Goal: Information Seeking & Learning: Learn about a topic

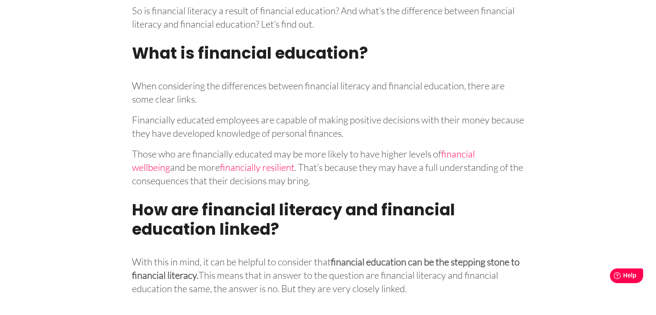
scroll to position [1147, 0]
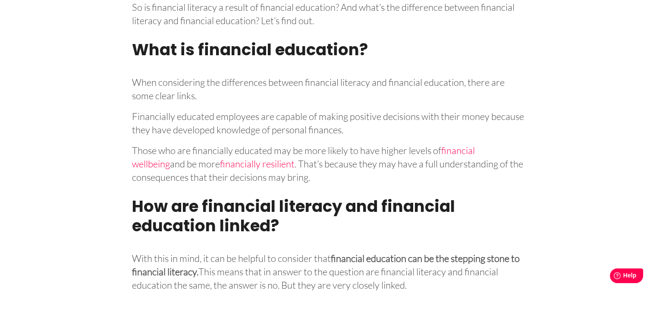
drag, startPoint x: 662, startPoint y: 24, endPoint x: 652, endPoint y: 145, distance: 122.0
click at [652, 145] on html "Toggle navigation Employees Employers Blog Contact About Help Refer your Employ…" at bounding box center [328, 259] width 656 height 2813
drag, startPoint x: 652, startPoint y: 145, endPoint x: 652, endPoint y: 150, distance: 4.7
click at [652, 150] on div "Toggle navigation Employees Employers Blog Contact About Help Refer your Employ…" at bounding box center [328, 259] width 656 height 2813
click at [232, 136] on p "Financially educated employees are capable of making positive decisions with th…" at bounding box center [328, 122] width 392 height 30
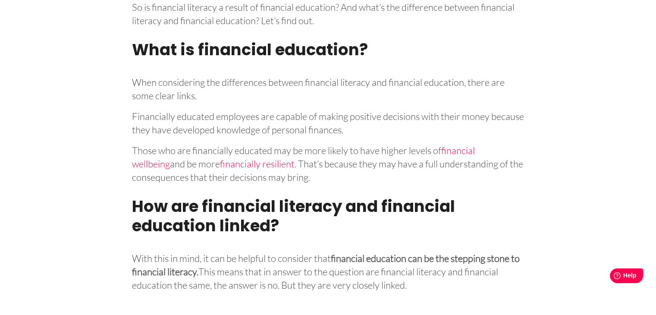
click at [409, 234] on h2 "How are financial literacy and financial education linked?" at bounding box center [328, 218] width 392 height 52
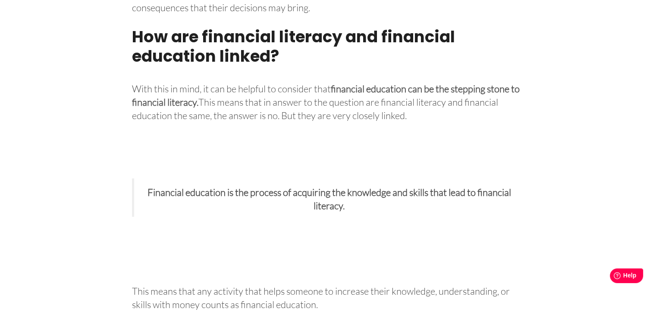
scroll to position [1319, 0]
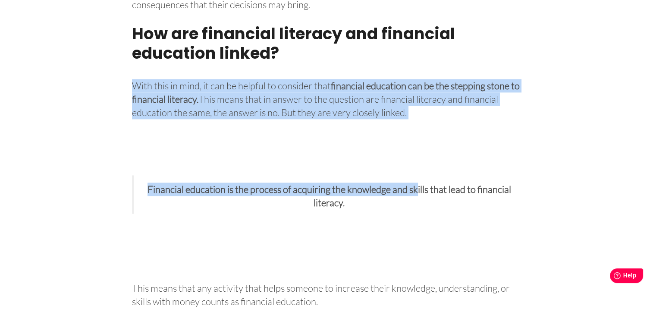
drag, startPoint x: 127, startPoint y: 92, endPoint x: 417, endPoint y: 132, distance: 293.0
click at [417, 132] on div "We all face financial decisions every day. How we make these decisions is based…" at bounding box center [327, 185] width 405 height 2282
click at [410, 132] on div "We all face financial decisions every day. How we make these decisions is based…" at bounding box center [327, 185] width 405 height 2282
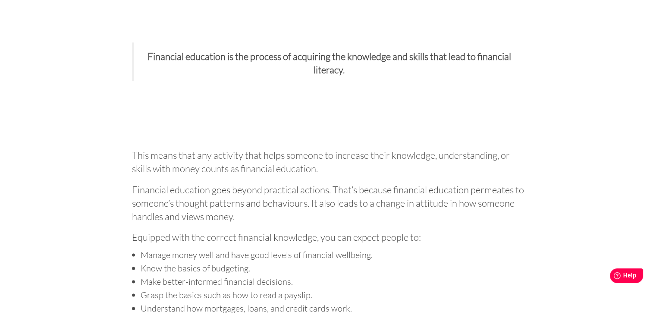
scroll to position [1553, 0]
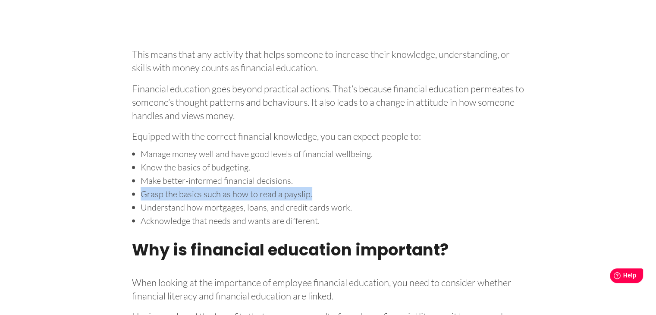
drag, startPoint x: 655, startPoint y: 189, endPoint x: 652, endPoint y: 202, distance: 13.2
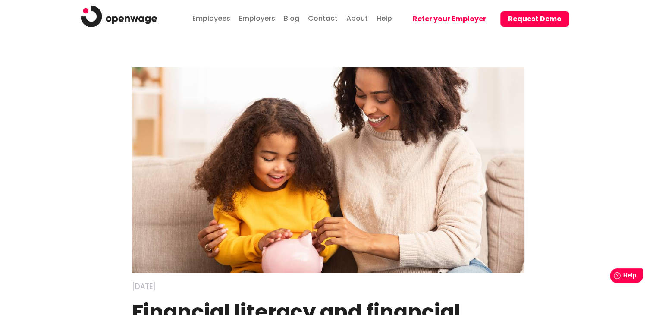
scroll to position [0, 0]
